Goal: Task Accomplishment & Management: Complete application form

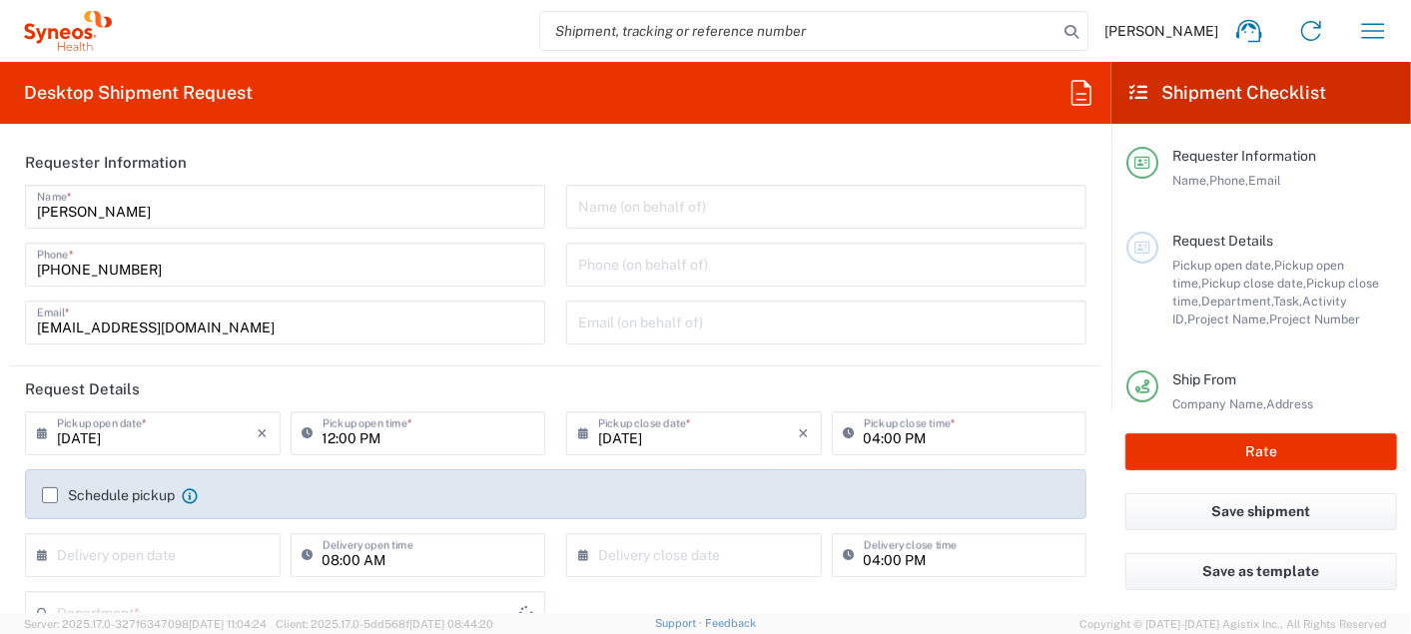
type input "8200"
type input "Japan"
type input "Syneos Health K.K."
click at [171, 436] on input "08/20/2025" at bounding box center [157, 431] width 201 height 35
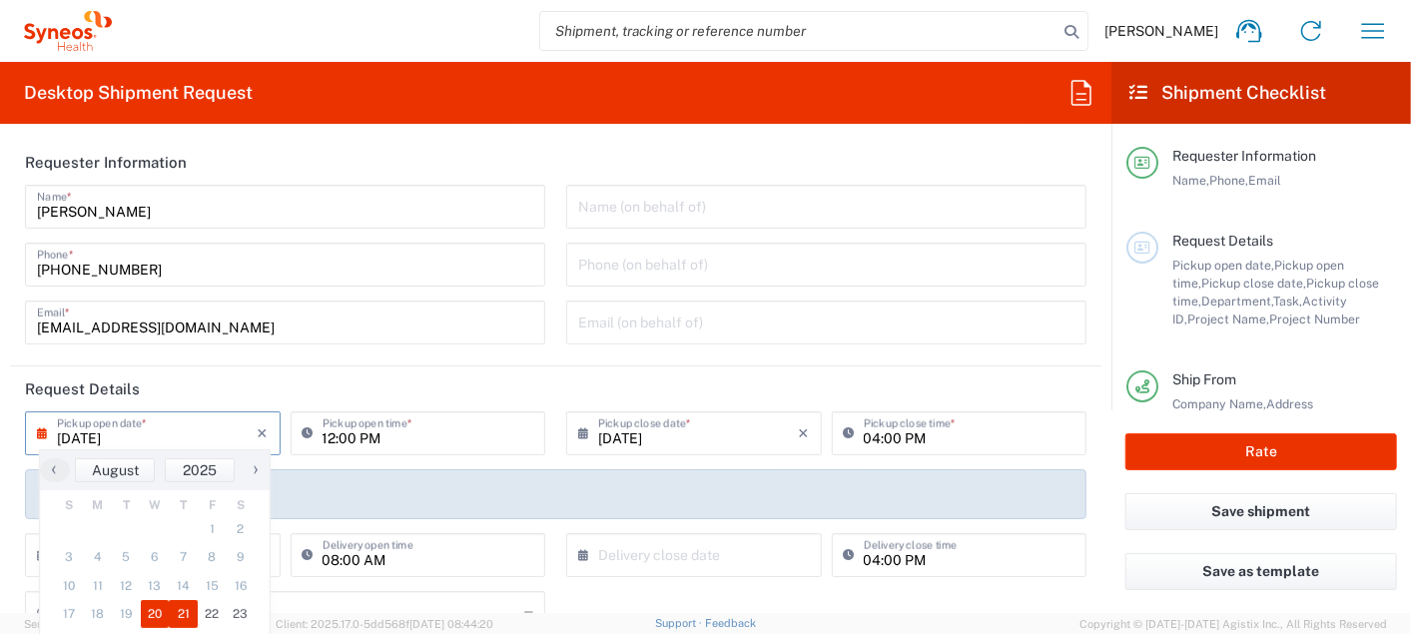
click at [182, 619] on span "21" at bounding box center [183, 614] width 29 height 28
type input "08/21/2025"
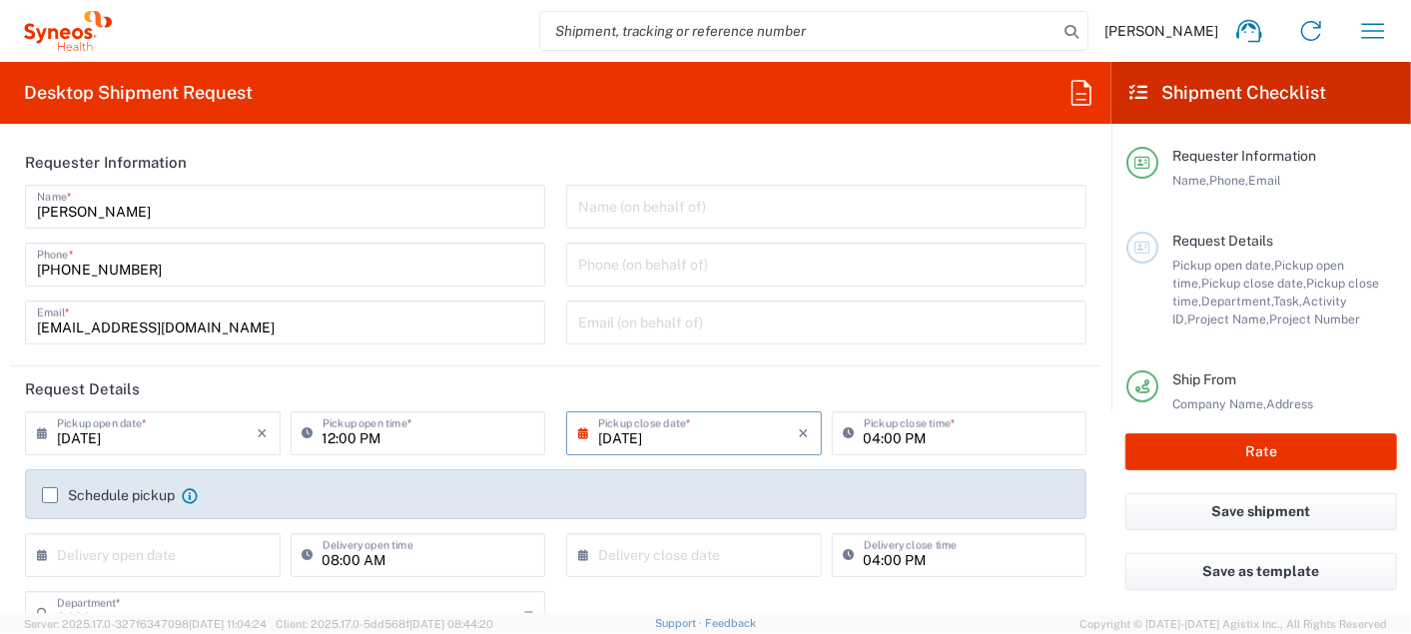
click at [323, 386] on header "Request Details" at bounding box center [555, 388] width 1091 height 45
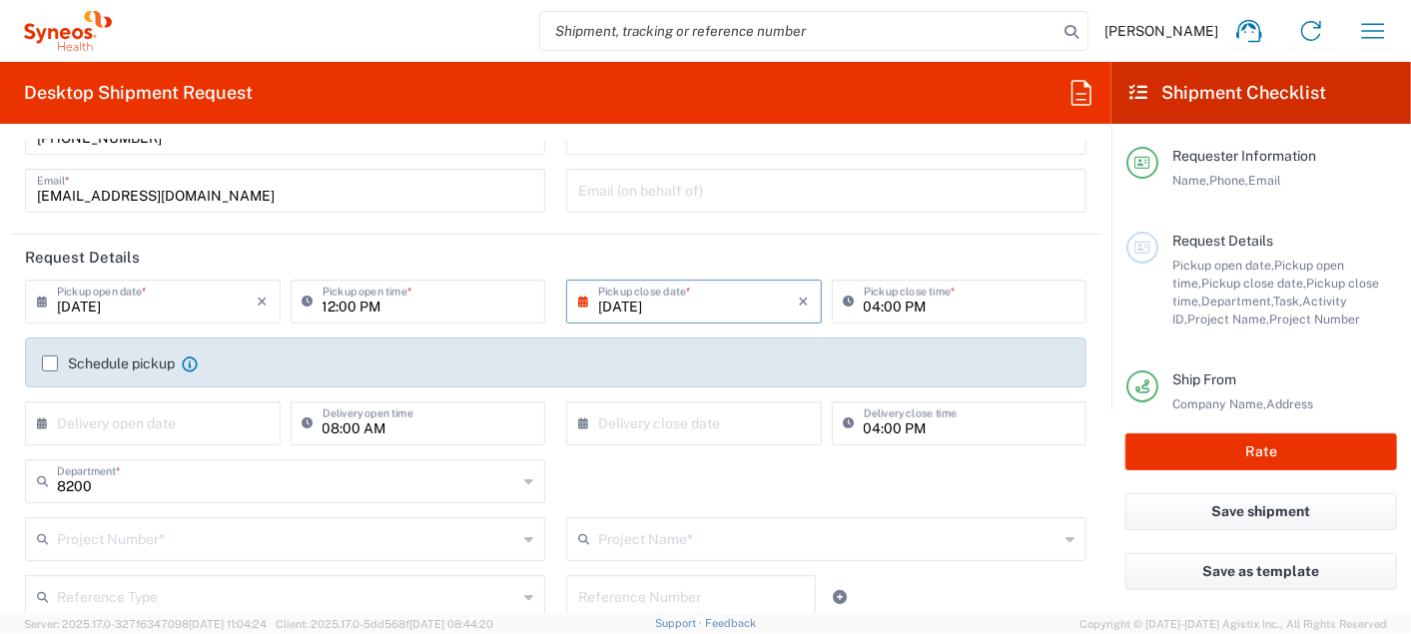
scroll to position [111, 0]
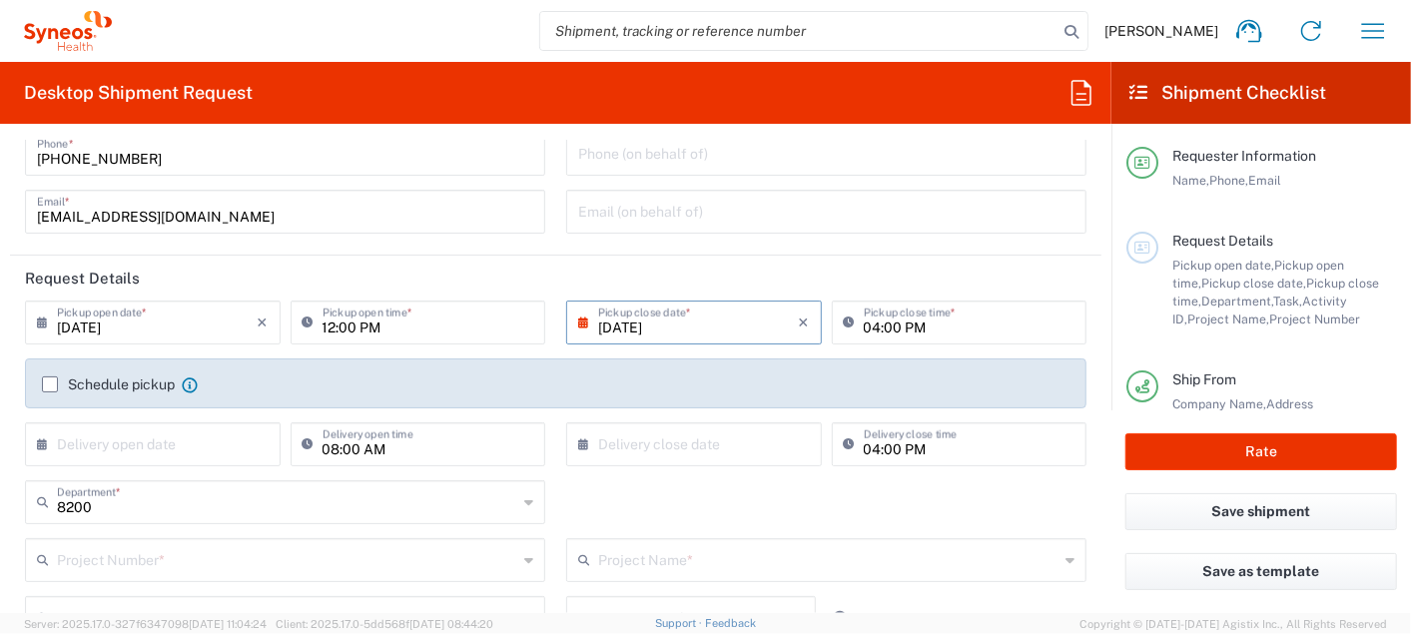
click at [324, 328] on input "12:00 PM" at bounding box center [429, 321] width 212 height 35
type input "11:00 AM"
click at [959, 320] on input "04:00 PM" at bounding box center [970, 321] width 212 height 35
type input "02:00 PM"
click at [1061, 277] on header "Request Details" at bounding box center [555, 278] width 1091 height 45
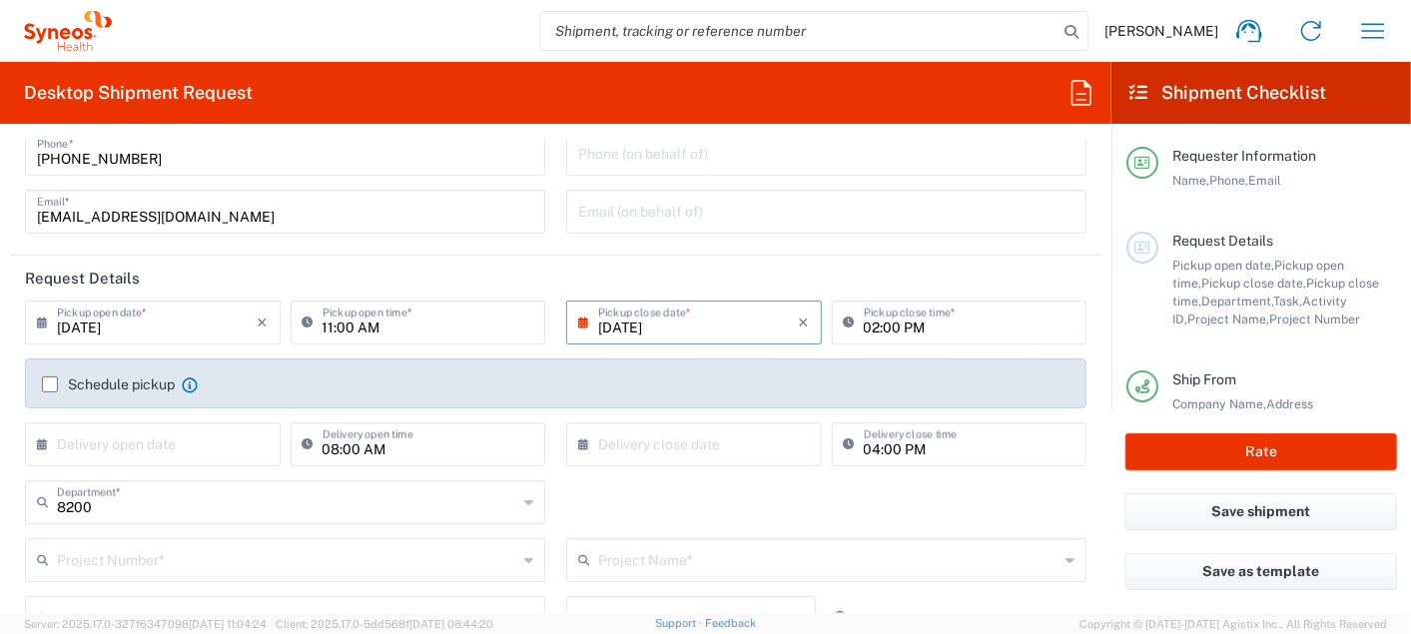
scroll to position [0, 0]
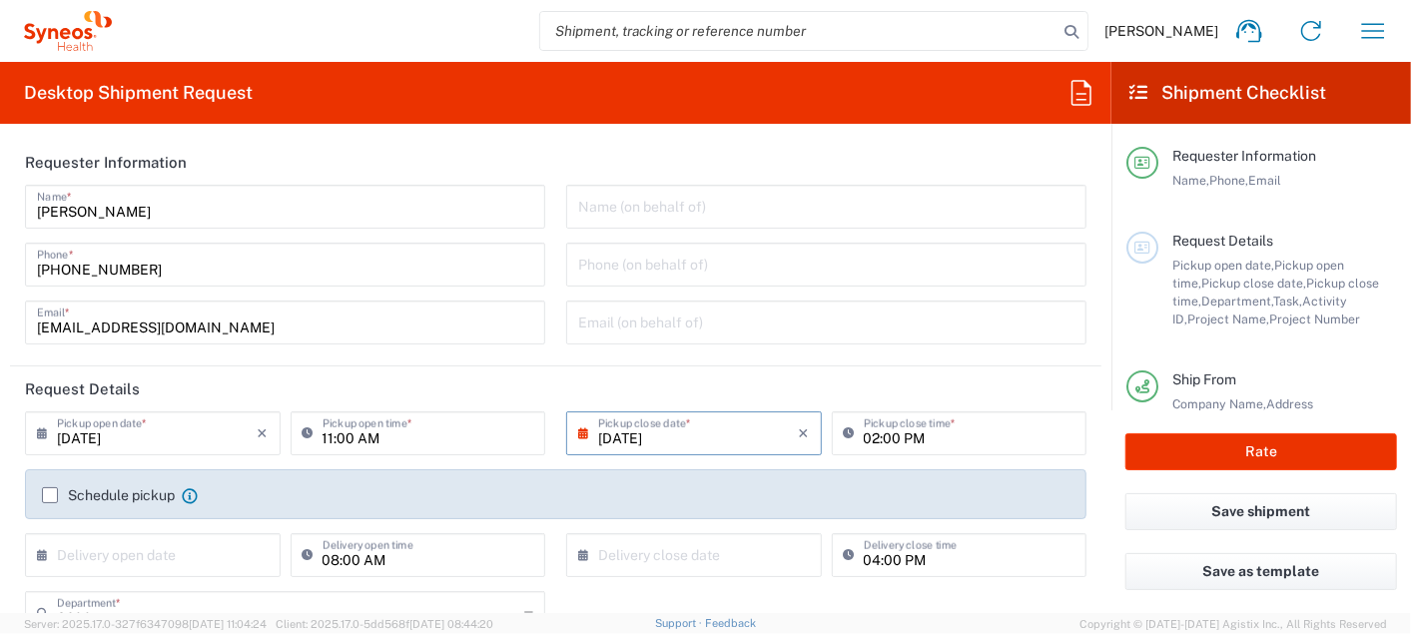
click at [294, 390] on header "Request Details" at bounding box center [555, 388] width 1091 height 45
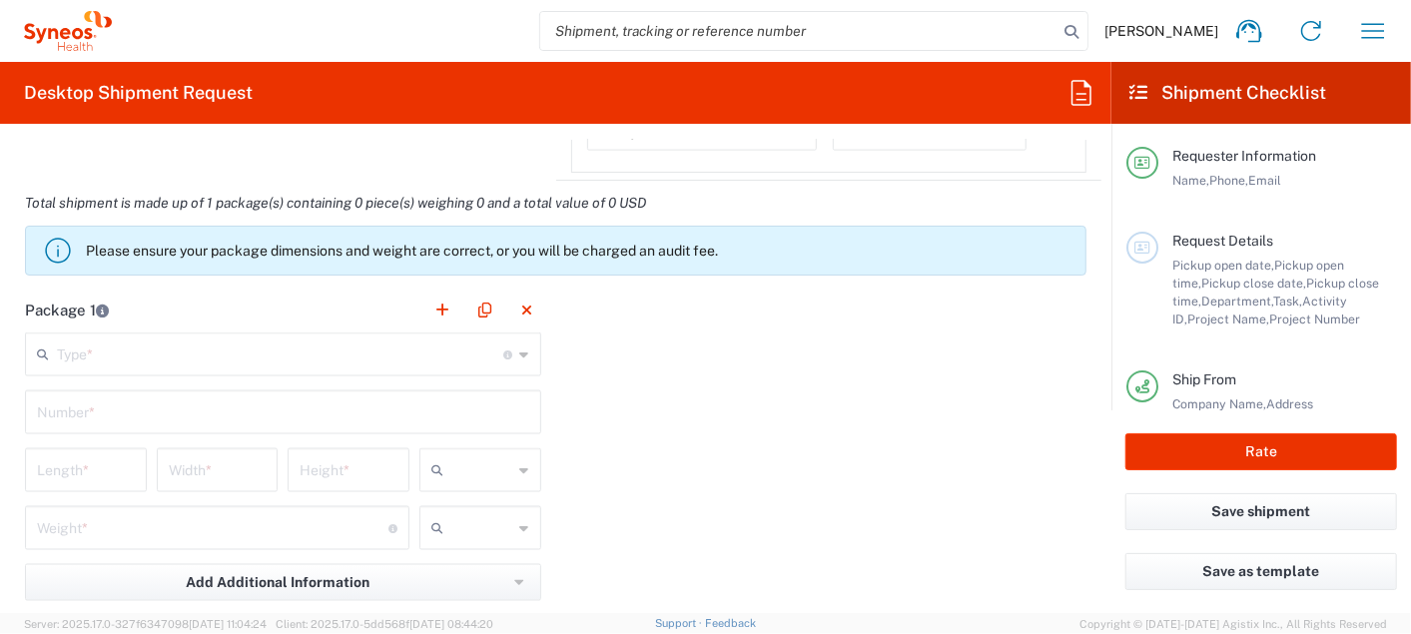
scroll to position [1664, 0]
